Goal: Entertainment & Leisure: Consume media (video, audio)

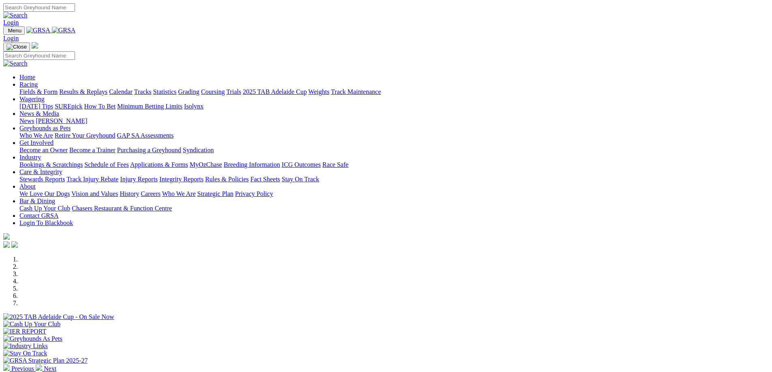
click at [107, 88] on link "Results & Replays" at bounding box center [83, 91] width 48 height 7
